Goal: Task Accomplishment & Management: Use online tool/utility

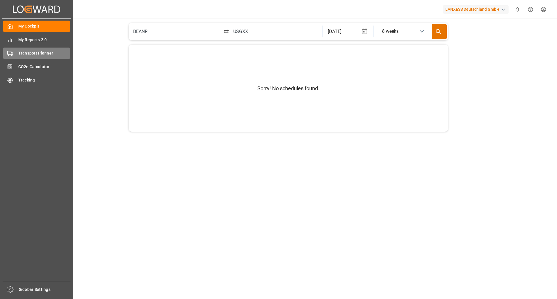
click at [30, 51] on span "Transport Planner" at bounding box center [44, 53] width 52 height 6
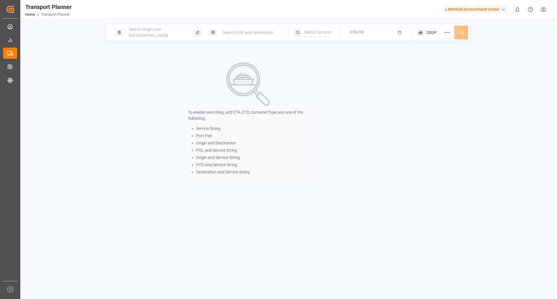
click at [142, 30] on span "Search Origin and [GEOGRAPHIC_DATA]" at bounding box center [148, 32] width 39 height 11
click at [150, 77] on input at bounding box center [151, 79] width 58 height 9
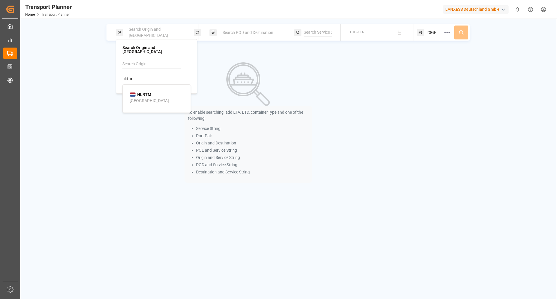
click at [145, 92] on b "NLRTM" at bounding box center [144, 94] width 14 height 5
type input "NLRTM"
click at [248, 39] on div "Search POD and Destination" at bounding box center [248, 32] width 78 height 16
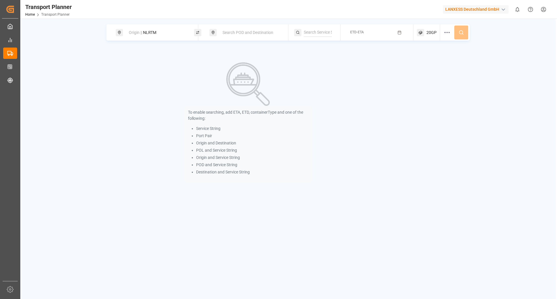
click at [249, 30] on span "Search POD and Destination" at bounding box center [247, 32] width 51 height 5
click at [238, 76] on input at bounding box center [245, 74] width 58 height 9
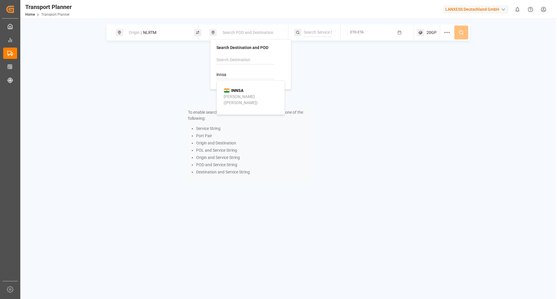
click at [233, 94] on div "[PERSON_NAME] ([PERSON_NAME])" at bounding box center [252, 100] width 56 height 12
type input "INNSA"
drag, startPoint x: 363, startPoint y: 30, endPoint x: 361, endPoint y: 33, distance: 3.5
click at [363, 30] on div "ETD-ETA" at bounding box center [357, 32] width 14 height 7
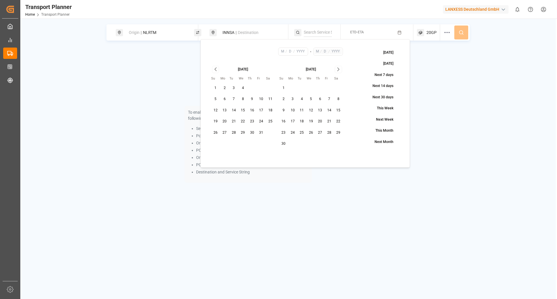
click at [243, 122] on button "22" at bounding box center [242, 121] width 9 height 9
type input "10"
type input "22"
type input "2025"
click at [339, 70] on icon "Go to next month" at bounding box center [338, 69] width 7 height 7
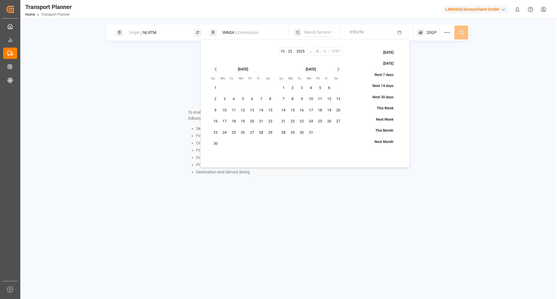
click at [308, 135] on button "31" at bounding box center [310, 132] width 9 height 9
type input "12"
type input "31"
type input "2025"
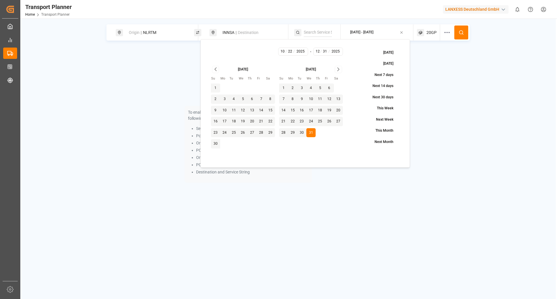
click at [463, 34] on icon at bounding box center [462, 33] width 1 height 1
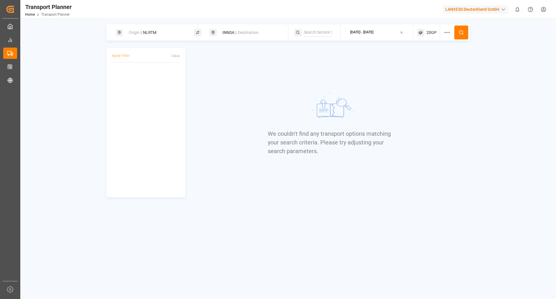
click at [463, 33] on icon at bounding box center [460, 32] width 5 height 5
click at [283, 65] on div "We couldn't find any transport options matching your search criteria. Please tr…" at bounding box center [330, 123] width 125 height 150
click at [373, 31] on div "[DATE] - [DATE]" at bounding box center [361, 32] width 23 height 5
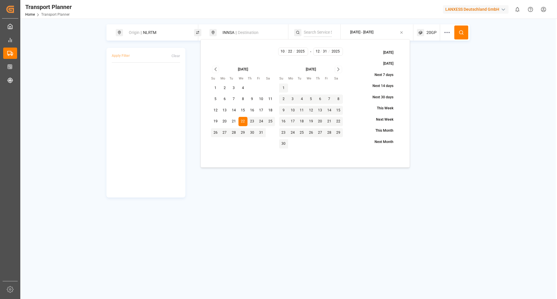
click at [243, 123] on button "22" at bounding box center [242, 121] width 9 height 9
click at [339, 67] on icon "Go to next month" at bounding box center [338, 69] width 7 height 7
click at [339, 68] on icon "Go to next month" at bounding box center [338, 69] width 7 height 7
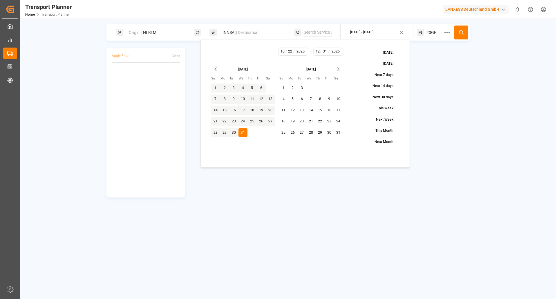
click at [339, 134] on button "31" at bounding box center [338, 132] width 9 height 9
type input "1"
type input "2026"
click at [458, 31] on button at bounding box center [461, 33] width 14 height 14
